Goal: Information Seeking & Learning: Learn about a topic

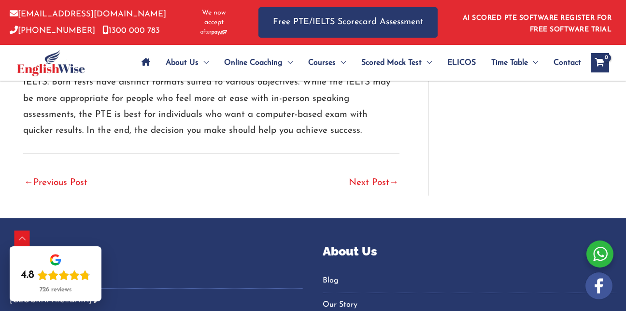
scroll to position [2359, 0]
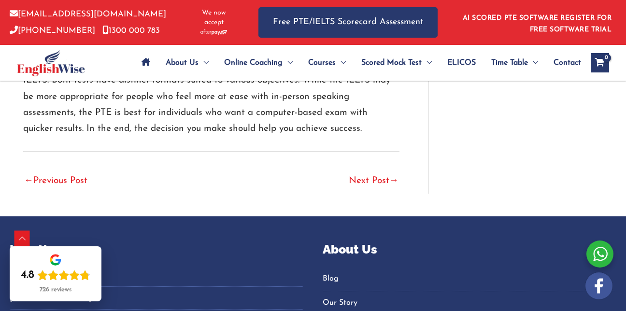
click at [386, 180] on link "Next Post →" at bounding box center [374, 181] width 50 height 21
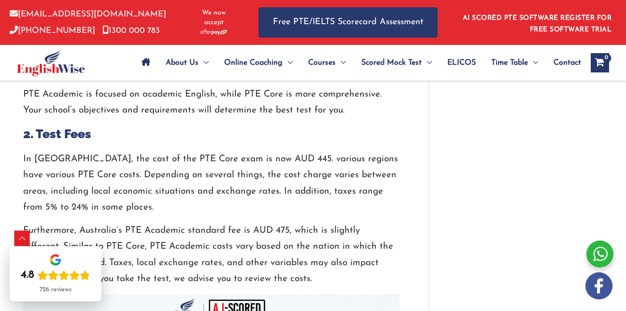
scroll to position [1257, 0]
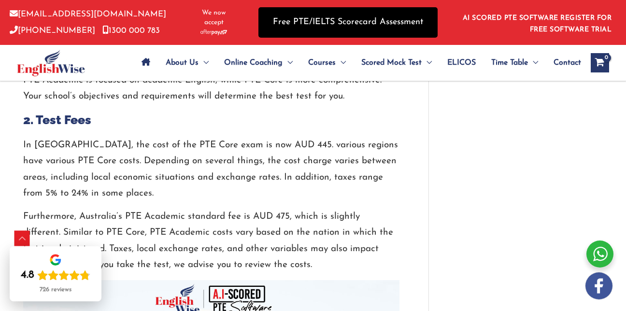
click at [293, 20] on link "Free PTE/IELTS Scorecard Assessment" at bounding box center [348, 22] width 179 height 30
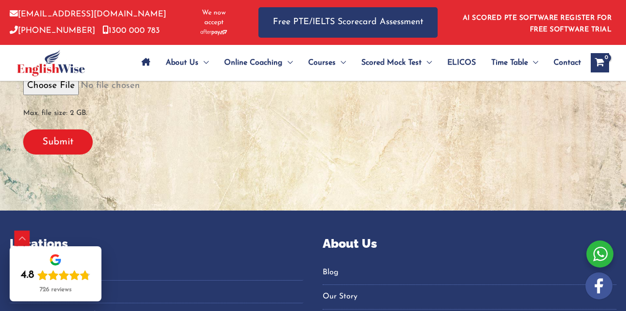
scroll to position [357, 0]
